Goal: Task Accomplishment & Management: Use online tool/utility

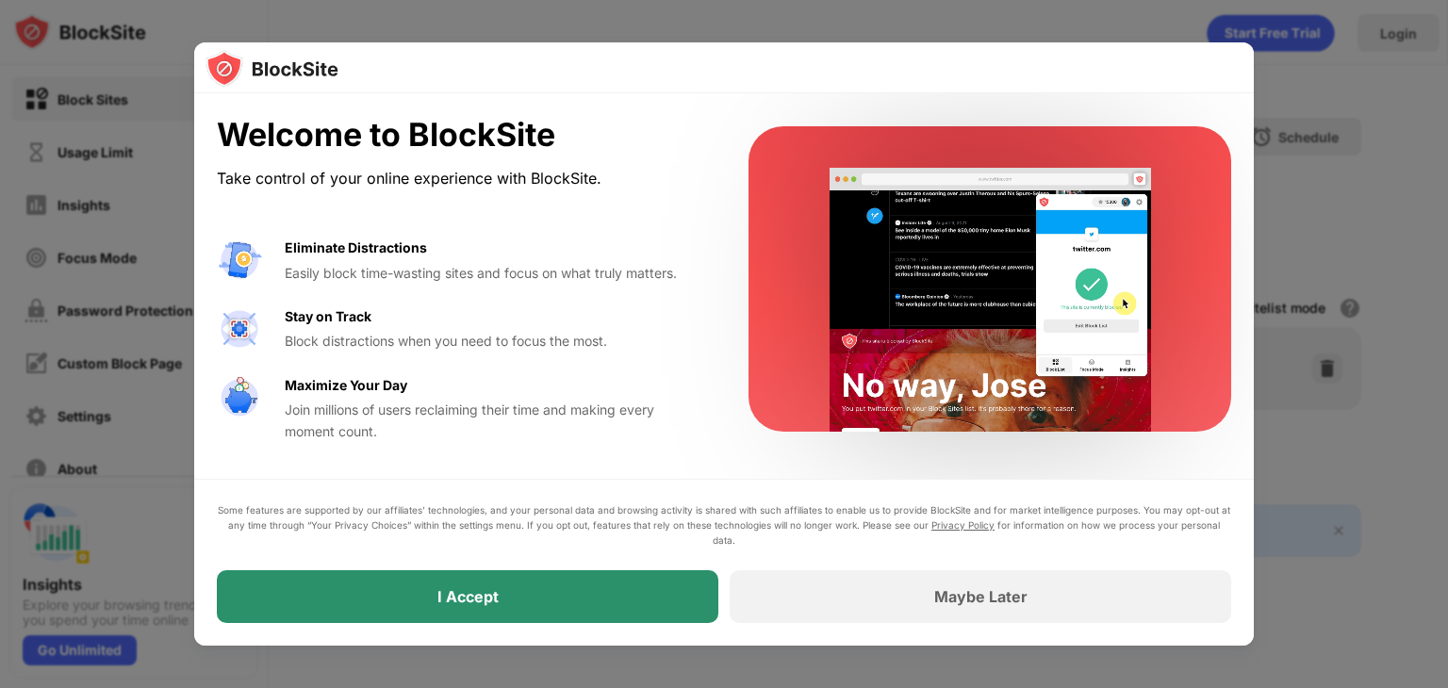
click at [573, 610] on div "I Accept" at bounding box center [467, 596] width 501 height 53
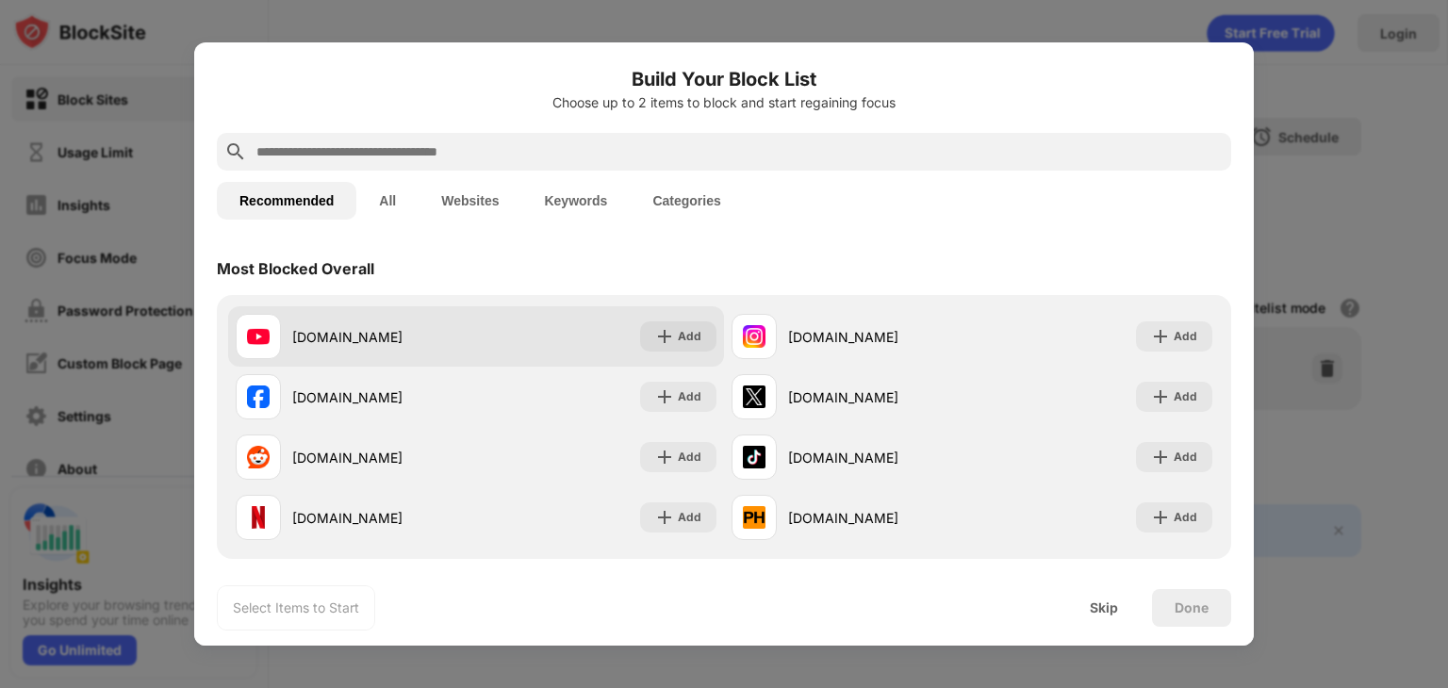
click at [366, 333] on div "youtube.com" at bounding box center [384, 337] width 184 height 20
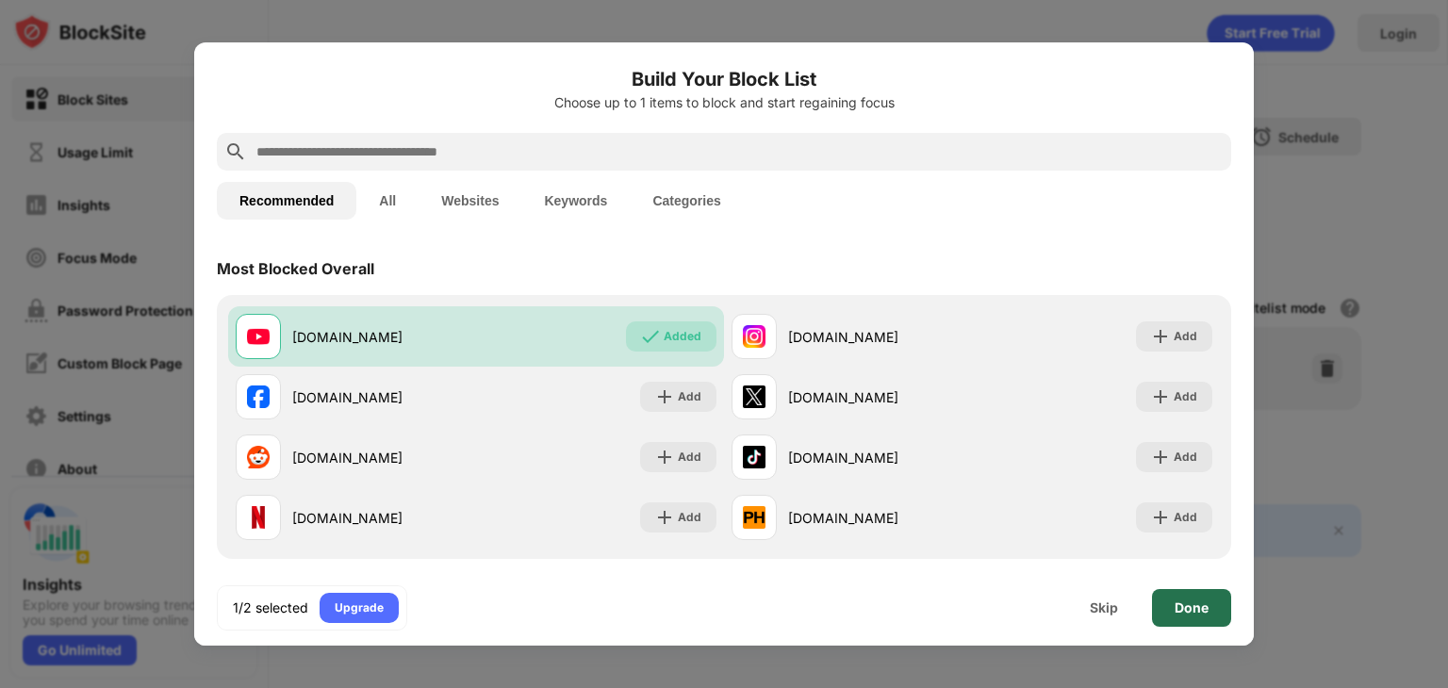
click at [1169, 597] on div "Done" at bounding box center [1191, 608] width 79 height 38
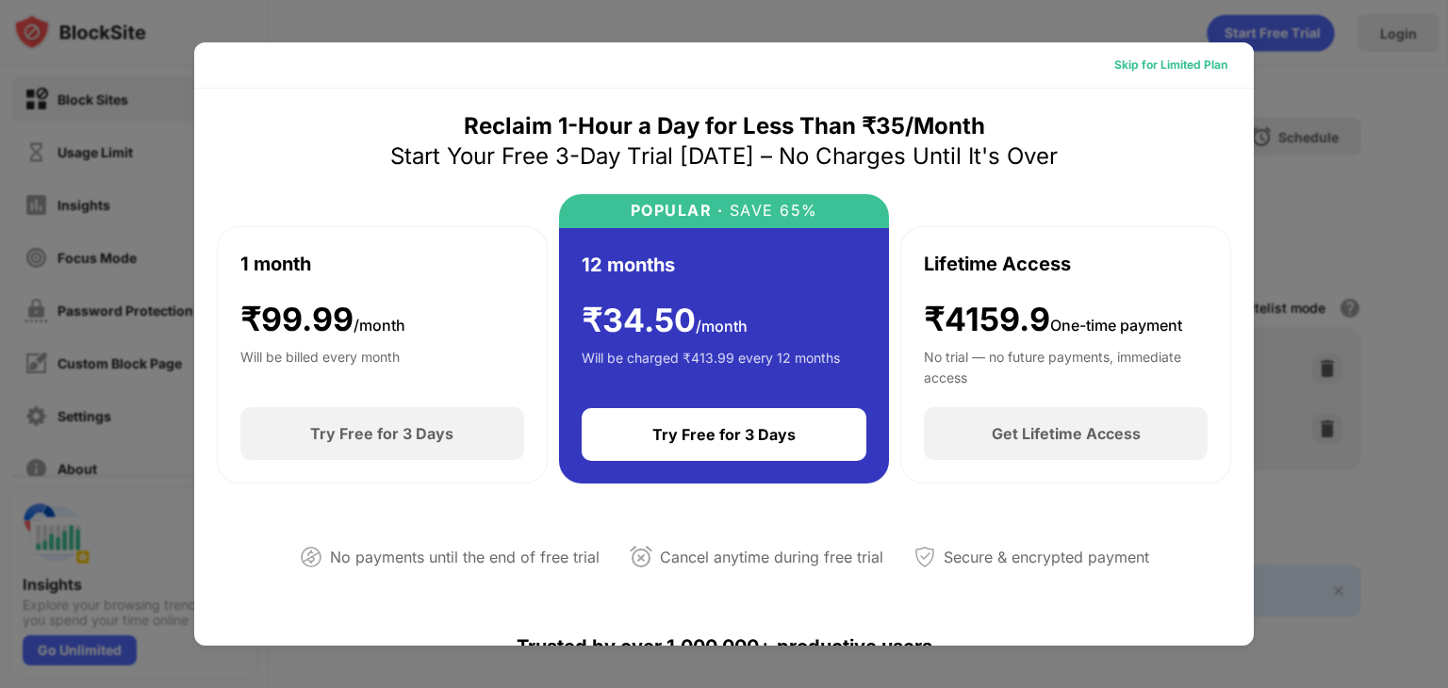
click at [1197, 64] on div "Skip for Limited Plan" at bounding box center [1170, 65] width 113 height 19
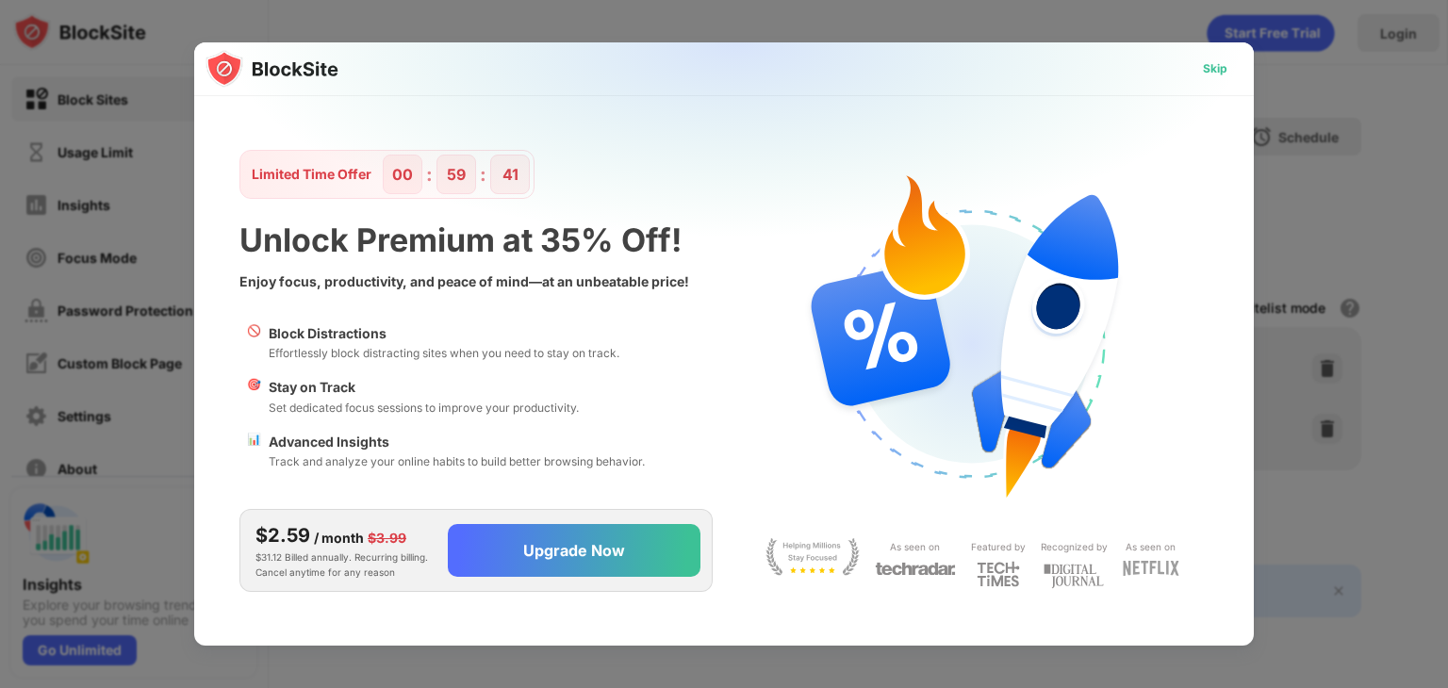
click at [1205, 73] on div "Skip" at bounding box center [1215, 68] width 25 height 19
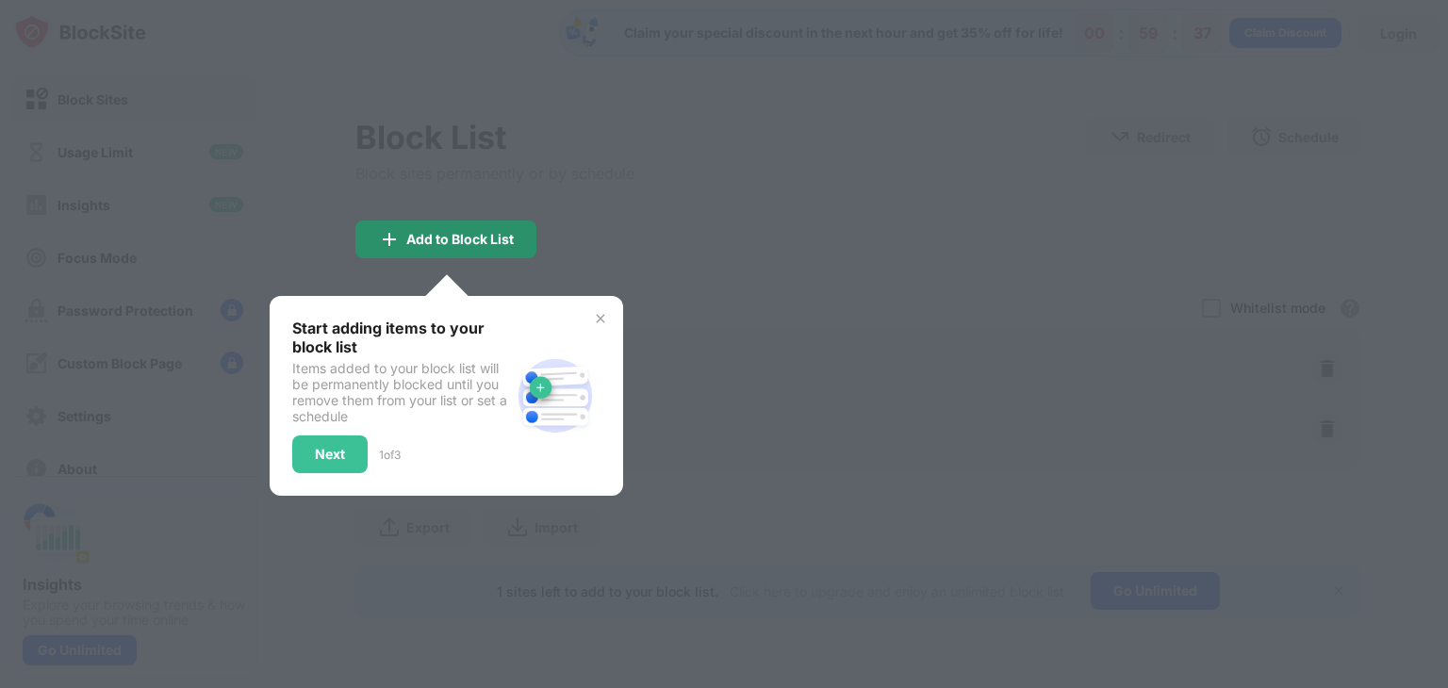
click at [493, 223] on div "Add to Block List" at bounding box center [445, 240] width 181 height 38
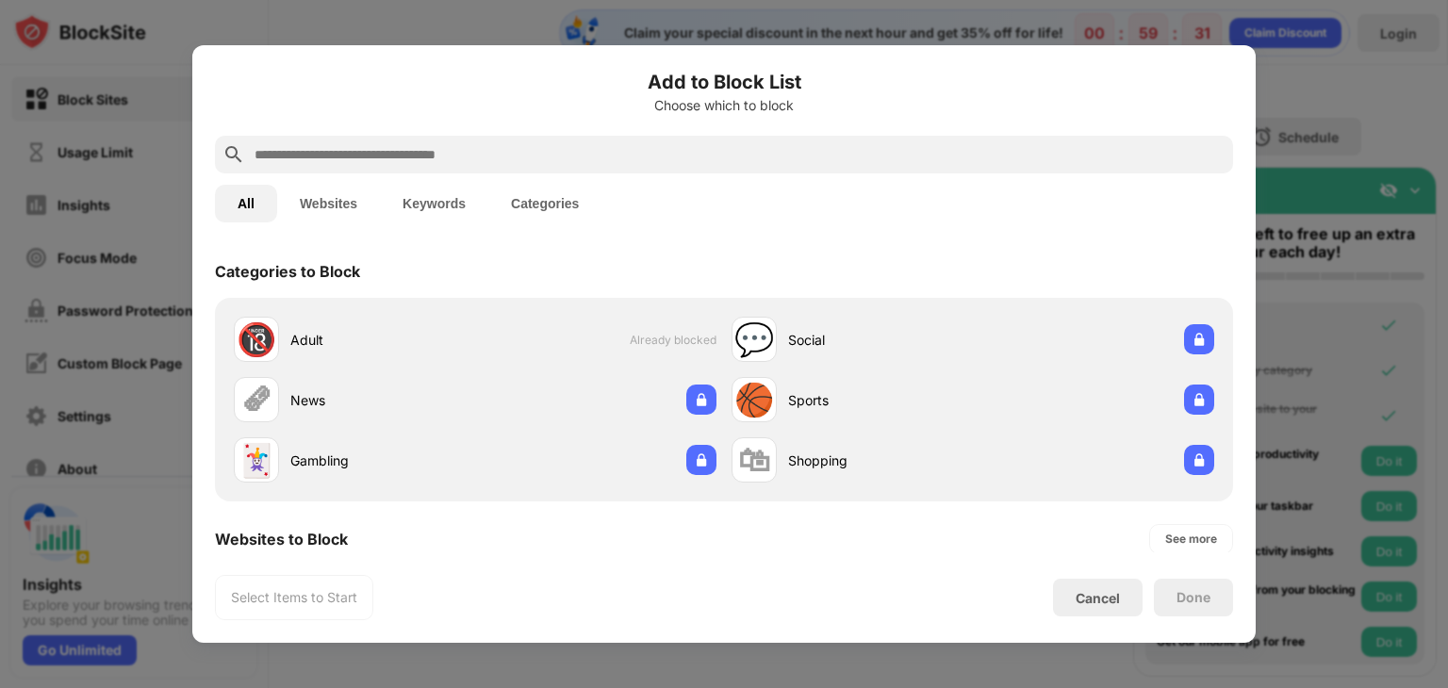
click at [322, 213] on button "Websites" at bounding box center [328, 204] width 103 height 38
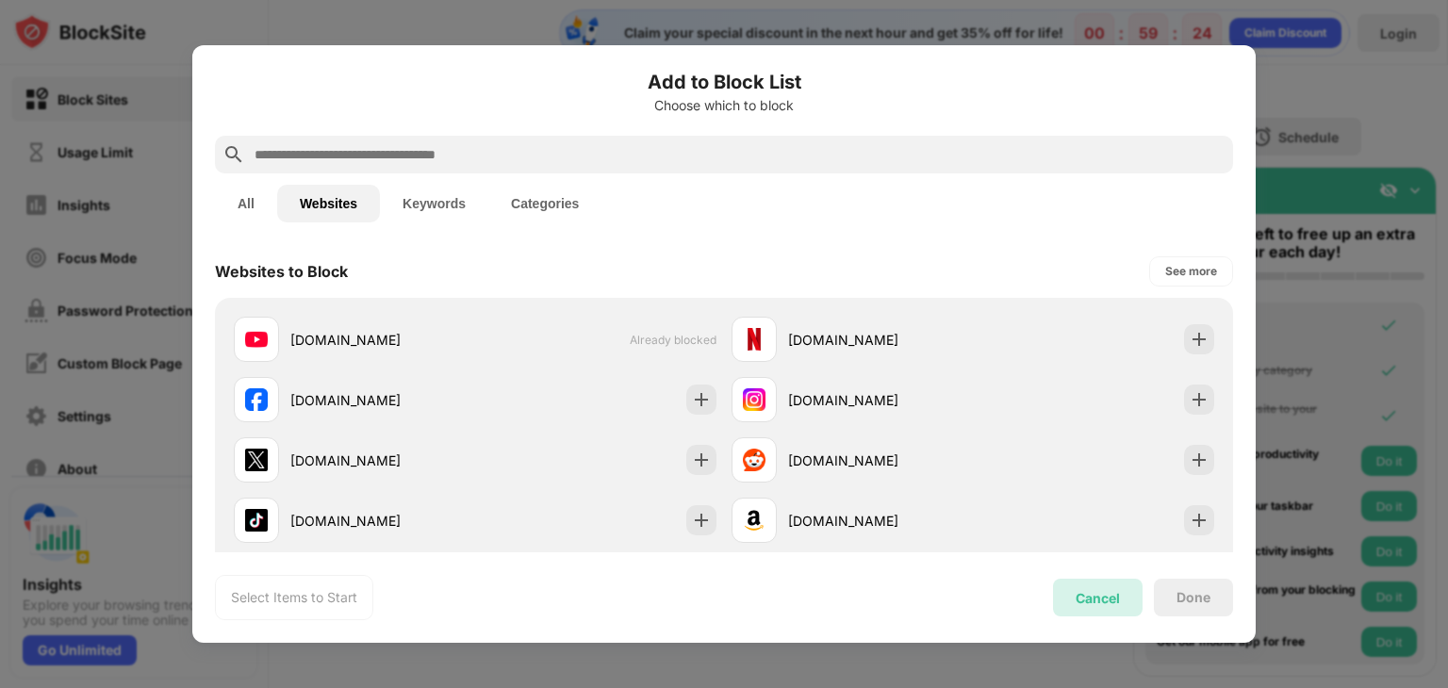
click at [1112, 609] on div "Cancel" at bounding box center [1098, 598] width 90 height 38
